Goal: Task Accomplishment & Management: Manage account settings

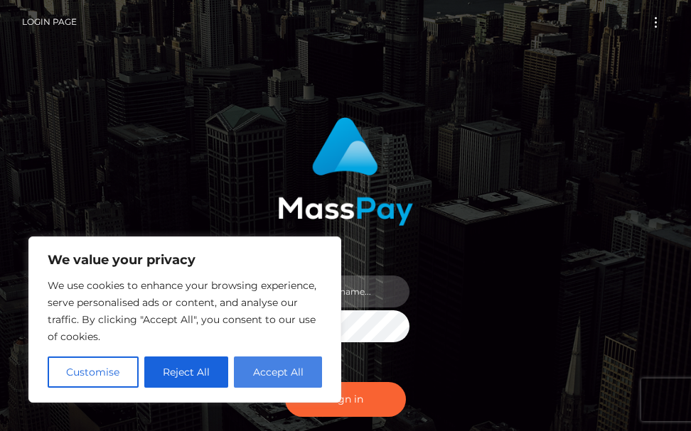
type input "terry.cope2"
click at [249, 375] on button "Accept All" at bounding box center [278, 372] width 88 height 31
checkbox input "true"
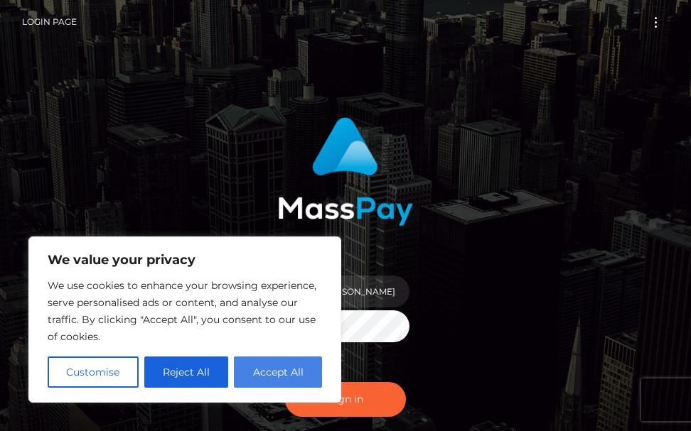
checkbox input "true"
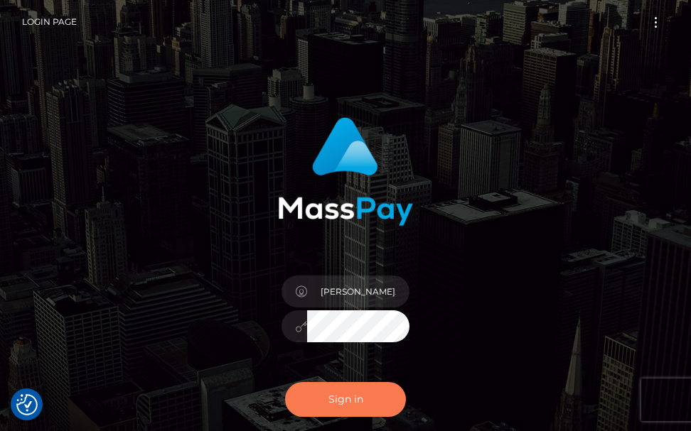
click at [324, 395] on button "Sign in" at bounding box center [345, 399] width 121 height 35
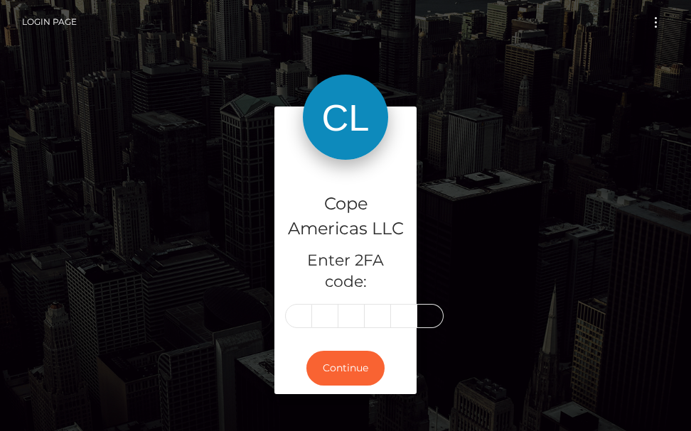
click at [306, 317] on input "text" at bounding box center [298, 316] width 27 height 24
type input "3"
type input "5"
type input "7"
type input "1"
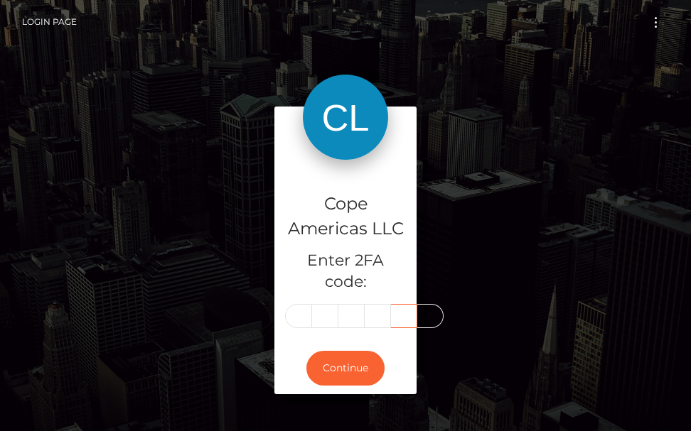
type input "3"
type input "6"
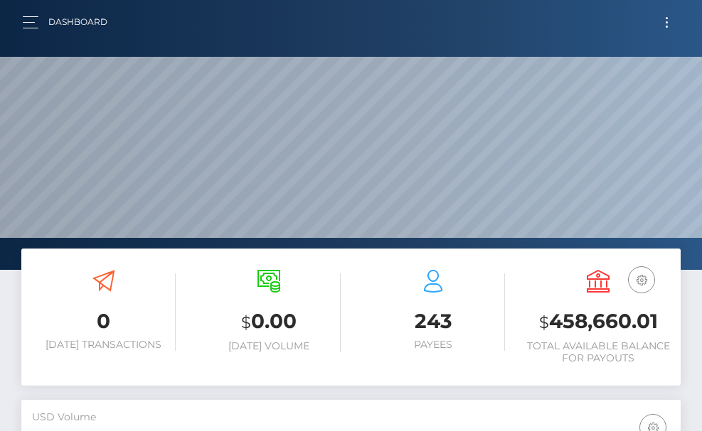
scroll to position [252, 318]
click at [663, 26] on button "Toggle navigation" at bounding box center [666, 22] width 26 height 19
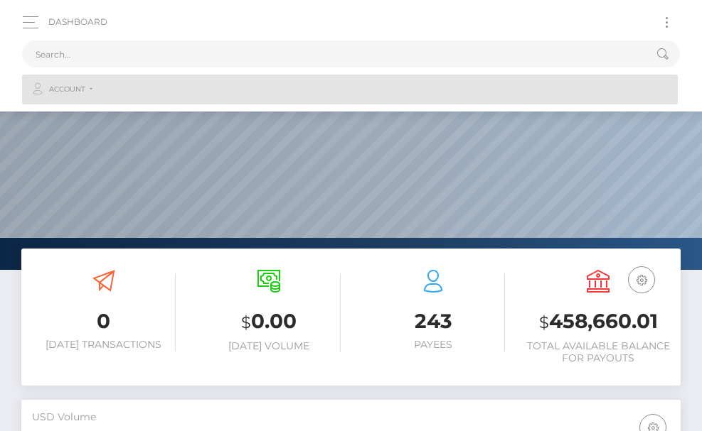
click at [88, 90] on link "Account" at bounding box center [349, 90] width 655 height 30
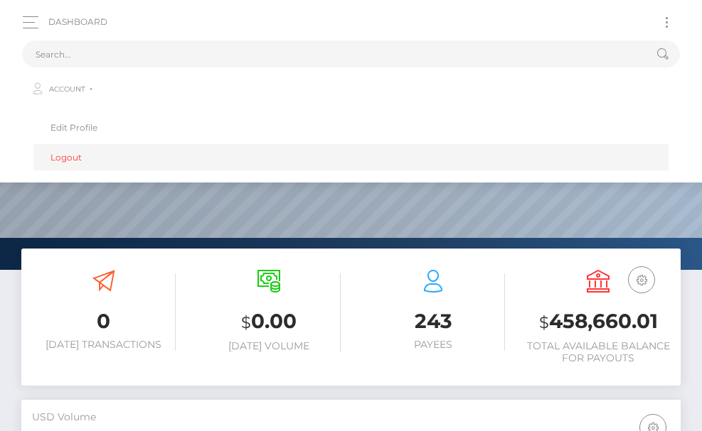
click at [81, 156] on link "Logout" at bounding box center [350, 157] width 635 height 26
